Goal: Use online tool/utility

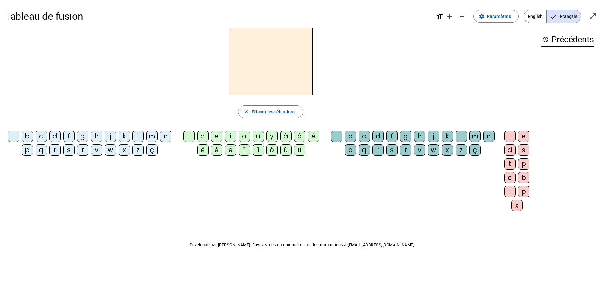
click at [82, 150] on div "t" at bounding box center [82, 150] width 11 height 11
click at [216, 138] on div "e" at bounding box center [216, 136] width 11 height 11
click at [56, 138] on div "d" at bounding box center [54, 136] width 11 height 11
click at [151, 138] on div "m" at bounding box center [151, 136] width 11 height 11
click at [205, 138] on div "a" at bounding box center [202, 136] width 11 height 11
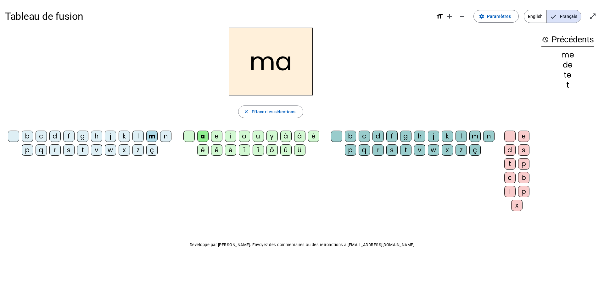
click at [459, 134] on div "l" at bounding box center [460, 136] width 11 height 11
click at [230, 137] on div "i" at bounding box center [230, 136] width 11 height 11
